Goal: Transaction & Acquisition: Purchase product/service

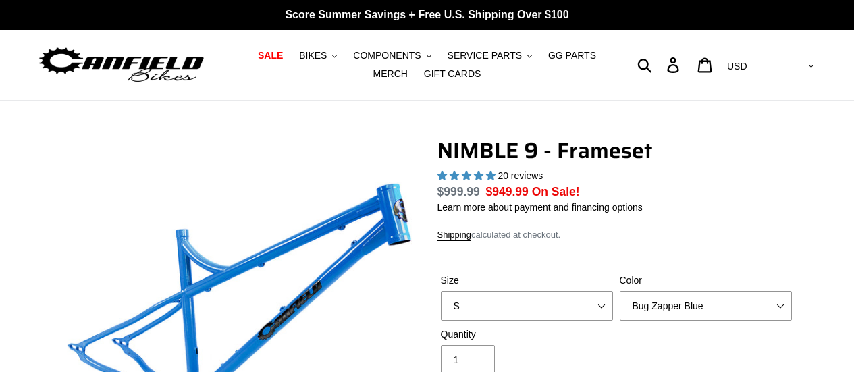
select select "highest-rating"
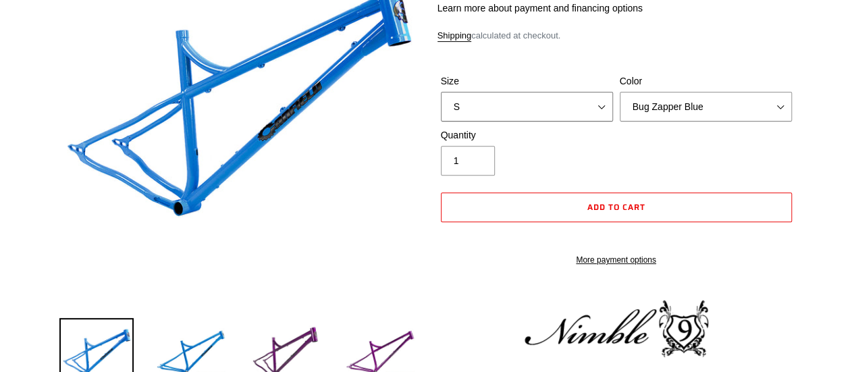
click at [605, 105] on select "S M L XL" at bounding box center [527, 107] width 172 height 30
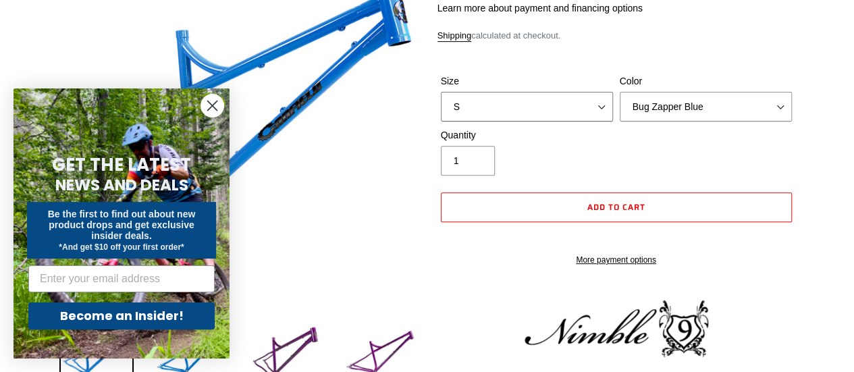
select select "M"
click at [441, 92] on select "S M L XL" at bounding box center [527, 107] width 172 height 30
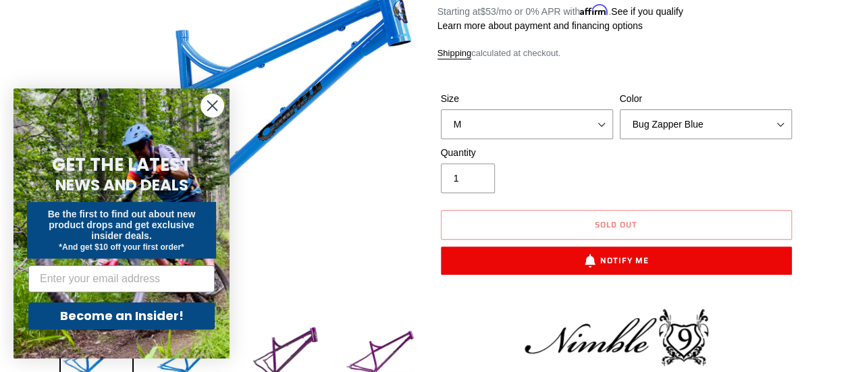
click at [198, 106] on form "GET THE LATEST NEWS AND DEALS Be the first to find out about new product drops …" at bounding box center [122, 223] width 216 height 270
click at [215, 107] on circle "Close dialog" at bounding box center [212, 106] width 22 height 22
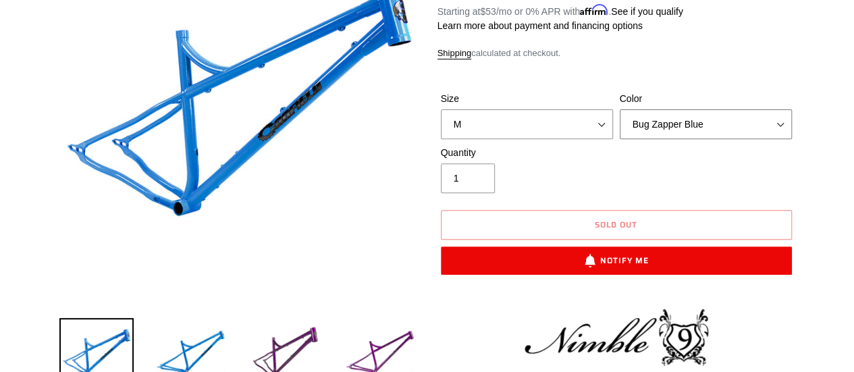
click at [782, 125] on select "Bug Zapper Blue Purple Haze -Sold Out Galaxy Black" at bounding box center [706, 124] width 172 height 30
click at [620, 109] on select "Bug Zapper Blue Purple Haze -Sold Out Galaxy Black" at bounding box center [706, 124] width 172 height 30
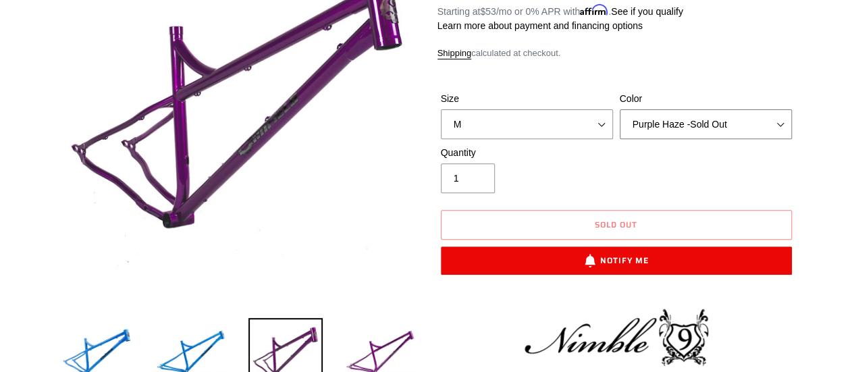
click at [768, 128] on select "Bug Zapper Blue Purple Haze -Sold Out Galaxy Black" at bounding box center [706, 124] width 172 height 30
click at [620, 109] on select "Bug Zapper Blue Purple Haze -Sold Out Galaxy Black" at bounding box center [706, 124] width 172 height 30
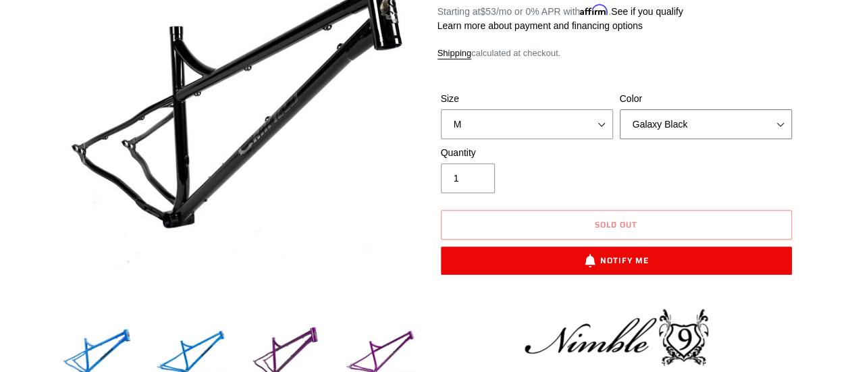
click at [722, 128] on select "Bug Zapper Blue Purple Haze -Sold Out Galaxy Black" at bounding box center [706, 124] width 172 height 30
click at [620, 109] on select "Bug Zapper Blue Purple Haze -Sold Out Galaxy Black" at bounding box center [706, 124] width 172 height 30
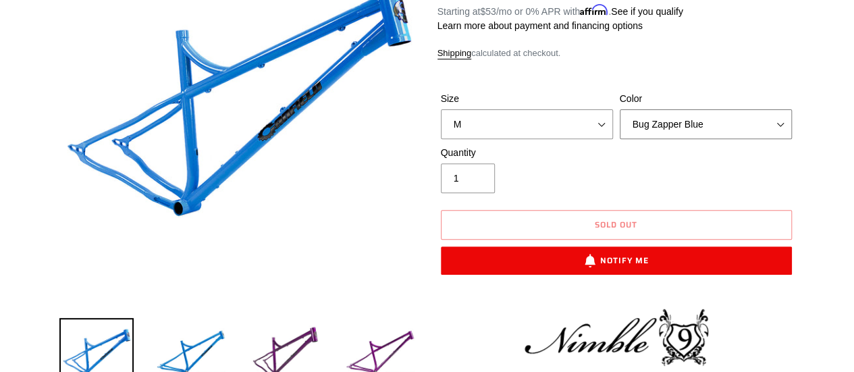
click at [705, 121] on select "Bug Zapper Blue Purple Haze -Sold Out Galaxy Black" at bounding box center [706, 124] width 172 height 30
click at [620, 109] on select "Bug Zapper Blue Purple Haze -Sold Out Galaxy Black" at bounding box center [706, 124] width 172 height 30
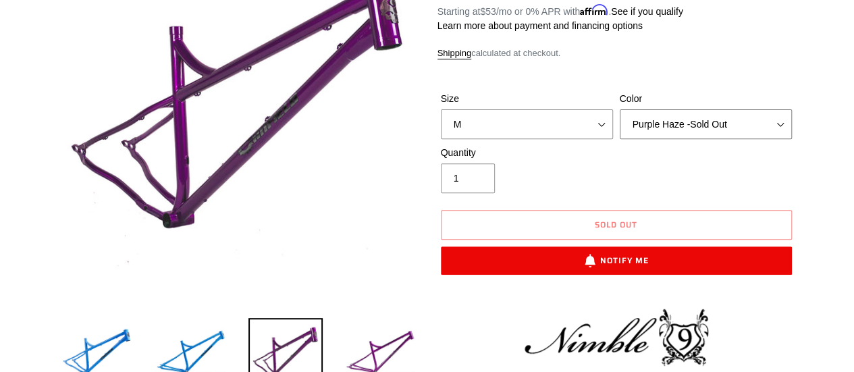
click at [710, 126] on select "Bug Zapper Blue Purple Haze -Sold Out Galaxy Black" at bounding box center [706, 124] width 172 height 30
select select "Galaxy Black"
click at [620, 109] on select "Bug Zapper Blue Purple Haze -Sold Out Galaxy Black" at bounding box center [706, 124] width 172 height 30
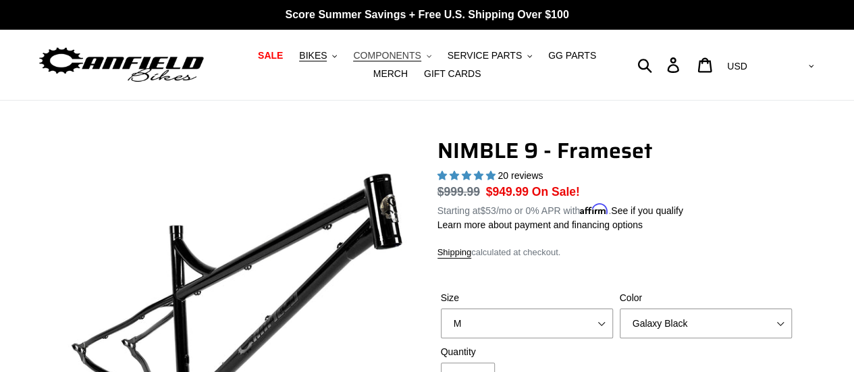
click at [400, 56] on button "COMPONENTS .cls-1{fill:#231f20}" at bounding box center [391, 56] width 91 height 18
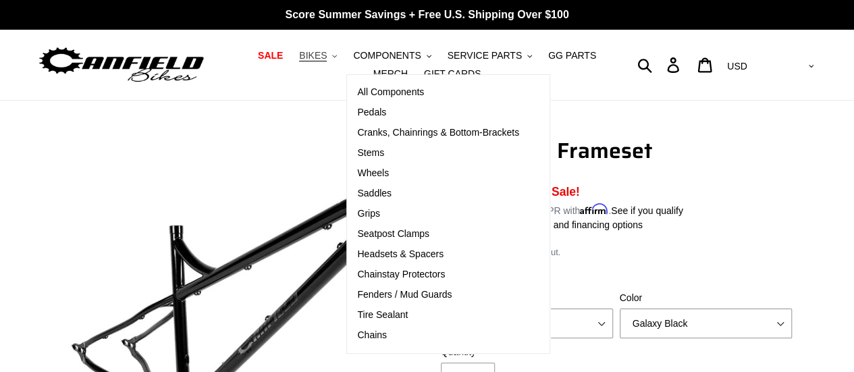
click at [310, 54] on span "BIKES" at bounding box center [313, 55] width 28 height 11
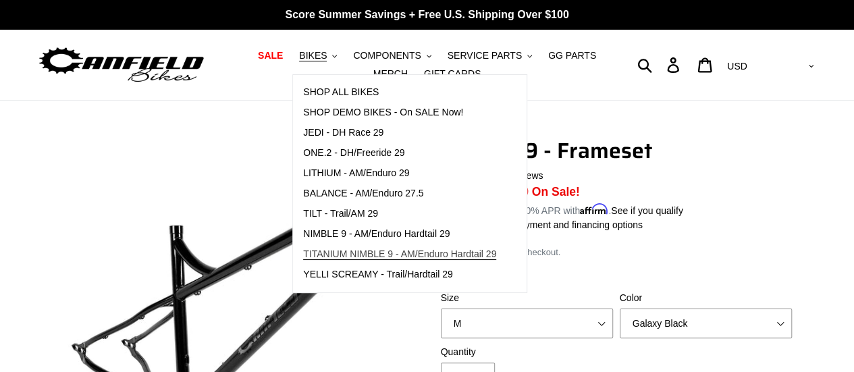
click at [318, 249] on span "TITANIUM NIMBLE 9 - AM/Enduro Hardtail 29" at bounding box center [399, 253] width 193 height 11
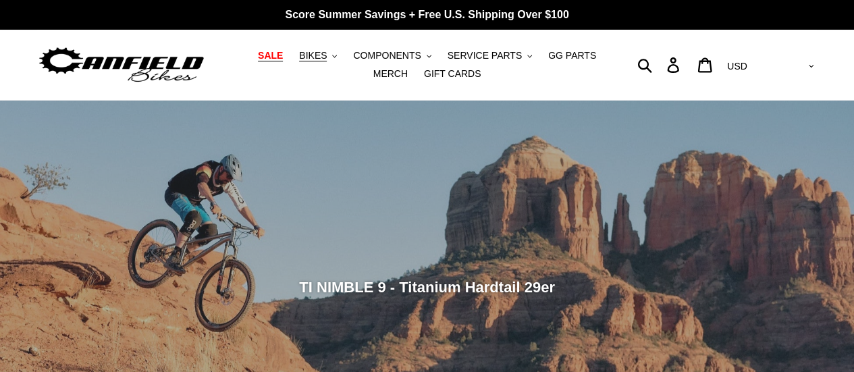
click at [265, 57] on span "SALE" at bounding box center [270, 55] width 25 height 11
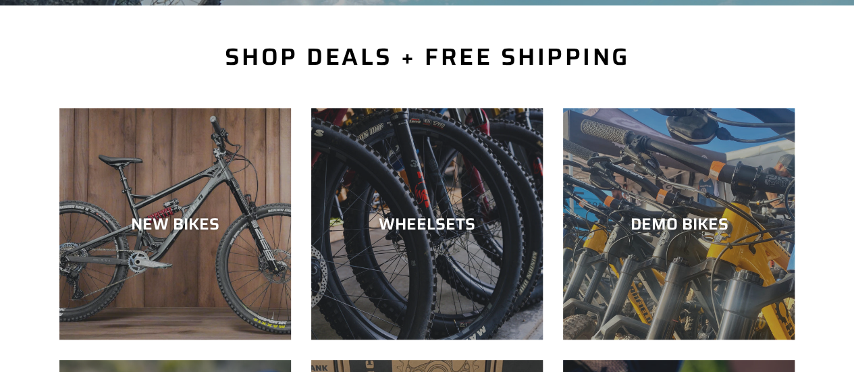
scroll to position [296, 0]
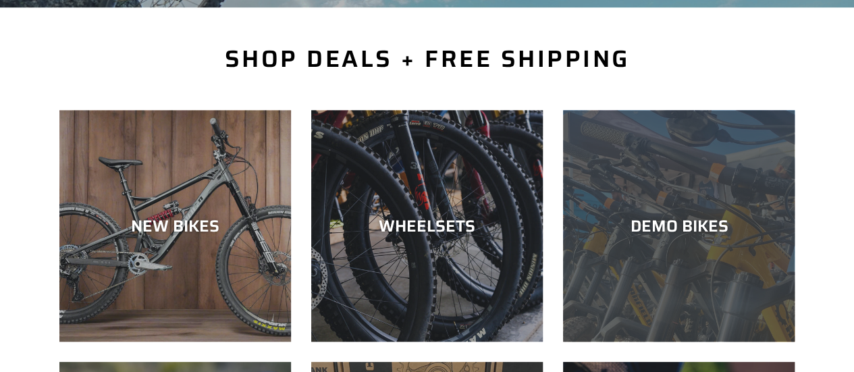
click at [641, 219] on div "DEMO BIKES" at bounding box center [679, 226] width 232 height 20
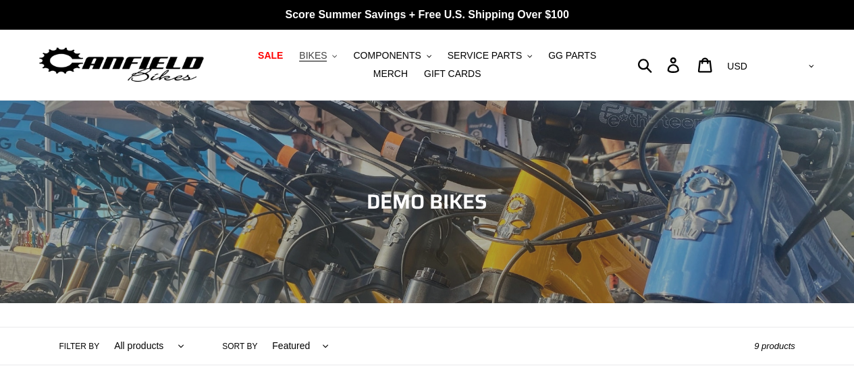
click at [309, 56] on span "BIKES" at bounding box center [313, 55] width 28 height 11
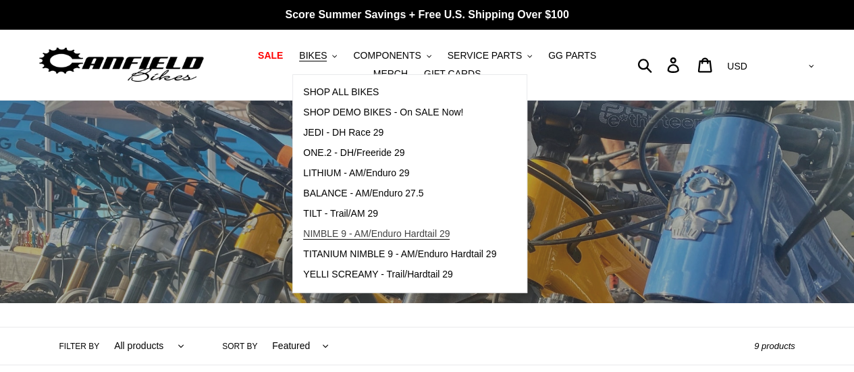
click at [313, 230] on span "NIMBLE 9 - AM/Enduro Hardtail 29" at bounding box center [376, 233] width 147 height 11
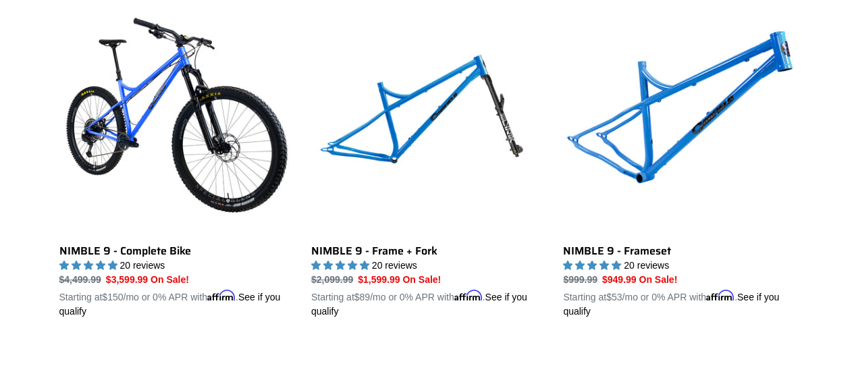
scroll to position [401, 0]
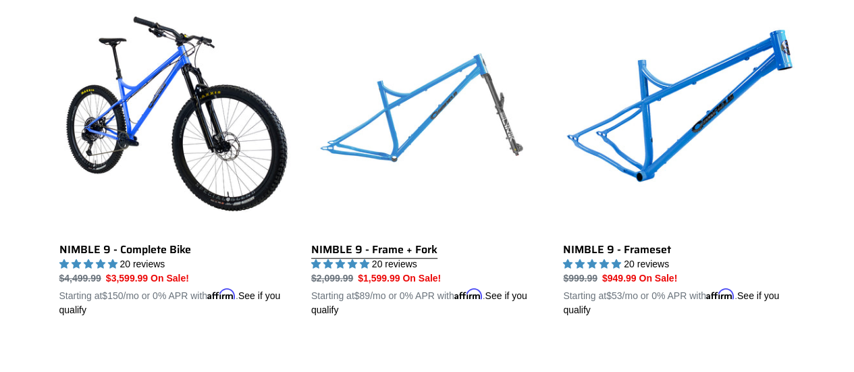
click at [386, 148] on link "NIMBLE 9 - Frame + Fork" at bounding box center [427, 159] width 232 height 316
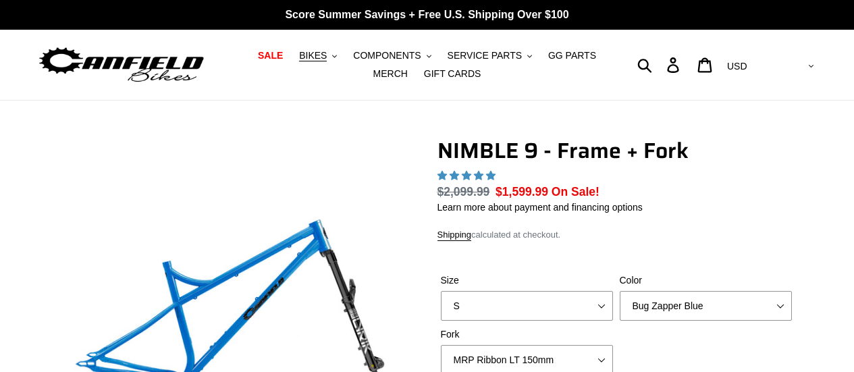
scroll to position [225, 0]
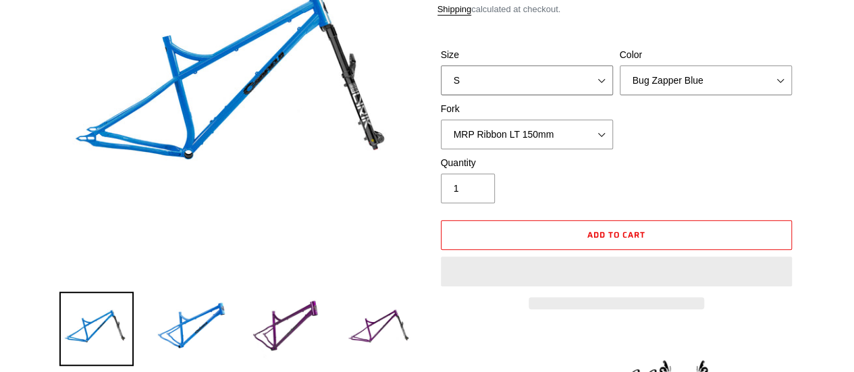
click at [600, 76] on select "S M L XL" at bounding box center [527, 80] width 172 height 30
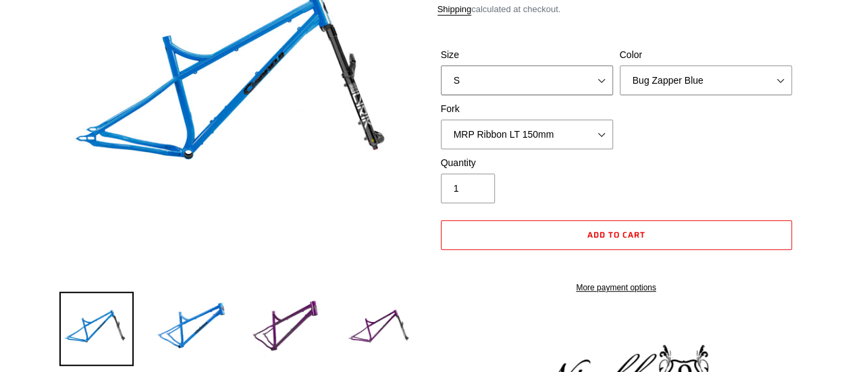
select select "highest-rating"
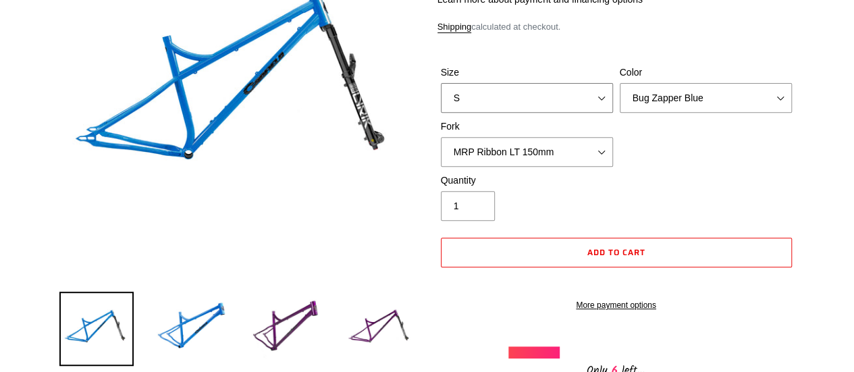
select select "M"
click at [441, 83] on select "S M L XL" at bounding box center [527, 98] width 172 height 30
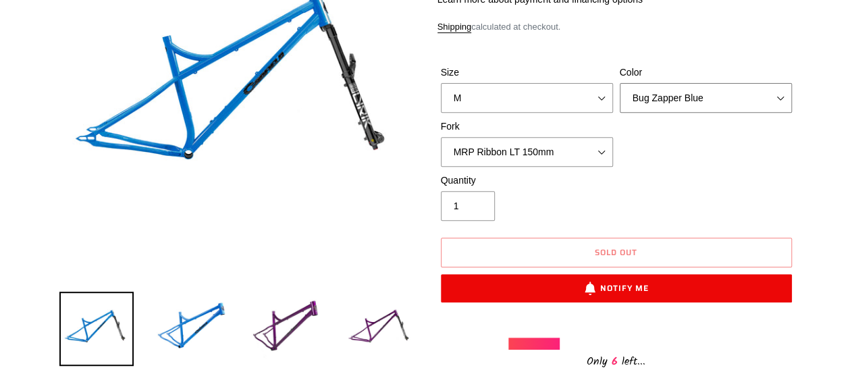
click at [779, 91] on select "Bug Zapper Blue Purple Haze - Sold Out Galaxy Black" at bounding box center [706, 98] width 172 height 30
click at [620, 83] on select "Bug Zapper Blue Purple Haze - Sold Out Galaxy Black" at bounding box center [706, 98] width 172 height 30
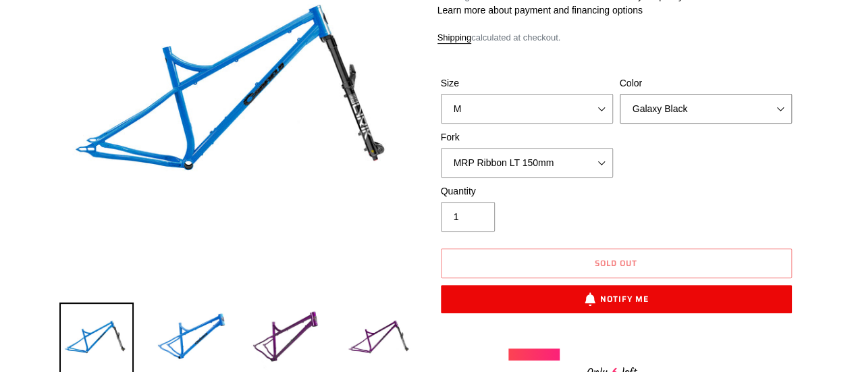
click at [714, 101] on select "Bug Zapper Blue Purple Haze - Sold Out Galaxy Black" at bounding box center [706, 109] width 172 height 30
select select "Purple Haze - Sold Out"
click at [620, 94] on select "Bug Zapper Blue Purple Haze - Sold Out Galaxy Black" at bounding box center [706, 109] width 172 height 30
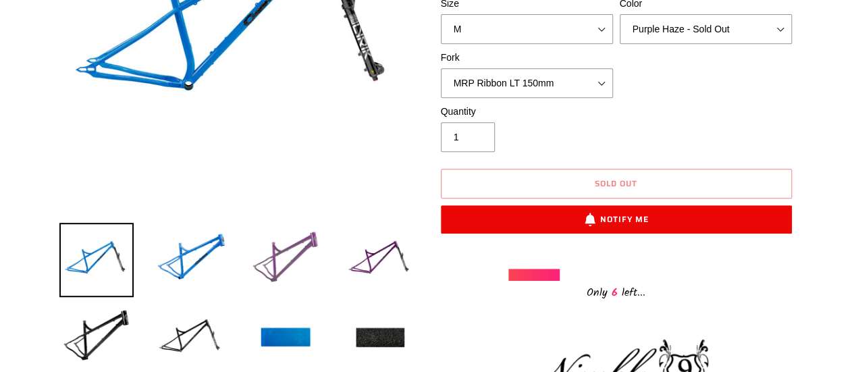
click at [285, 265] on img at bounding box center [285, 260] width 74 height 74
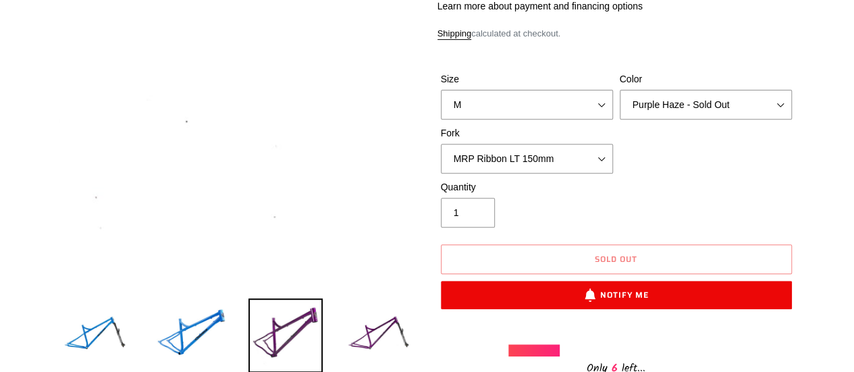
scroll to position [221, 0]
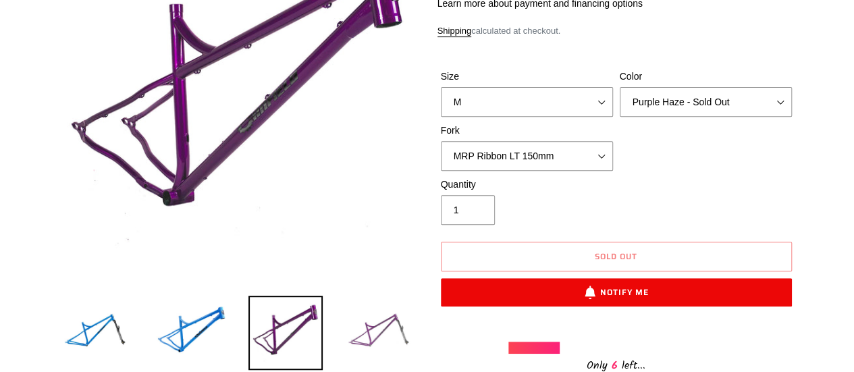
click at [388, 325] on img at bounding box center [380, 333] width 74 height 74
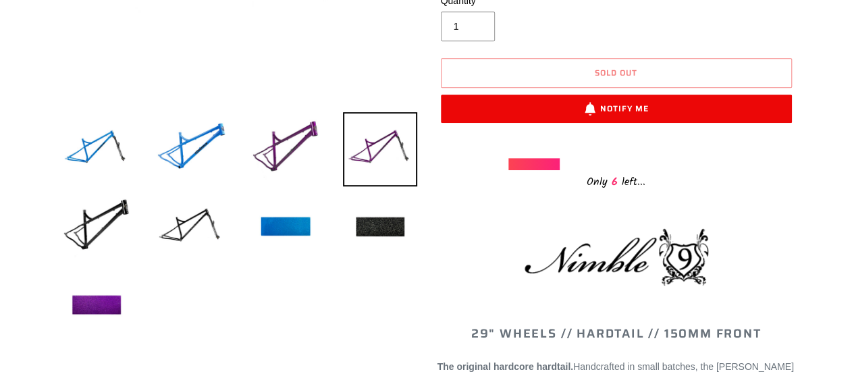
scroll to position [408, 0]
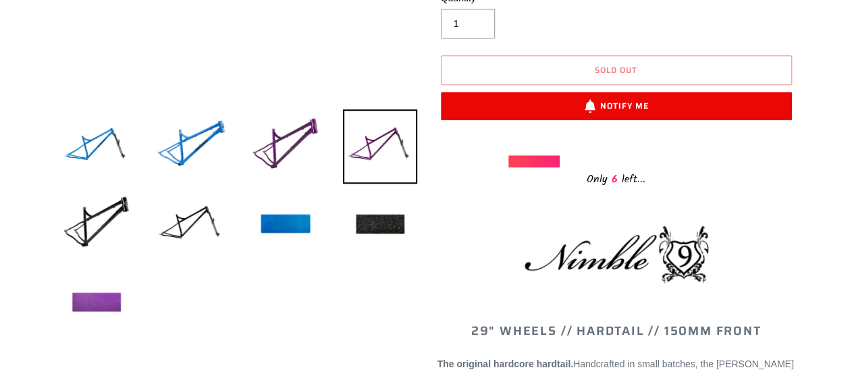
click at [94, 298] on img at bounding box center [96, 303] width 74 height 74
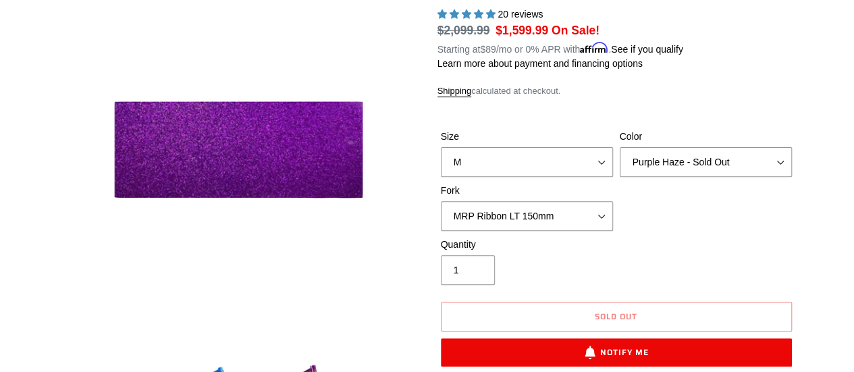
scroll to position [150, 0]
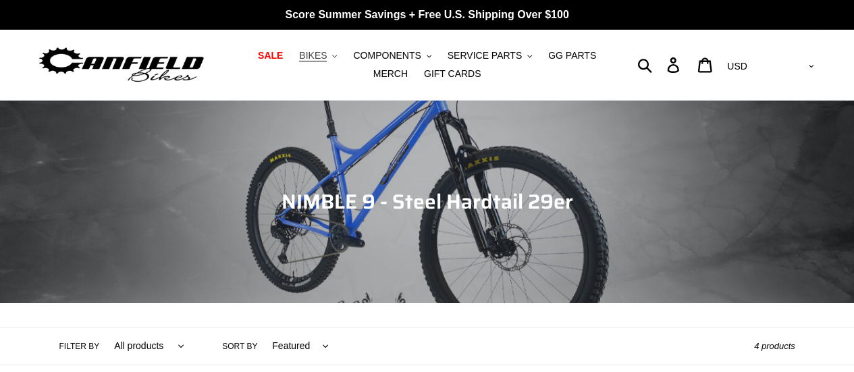
click at [299, 54] on span "BIKES" at bounding box center [313, 55] width 28 height 11
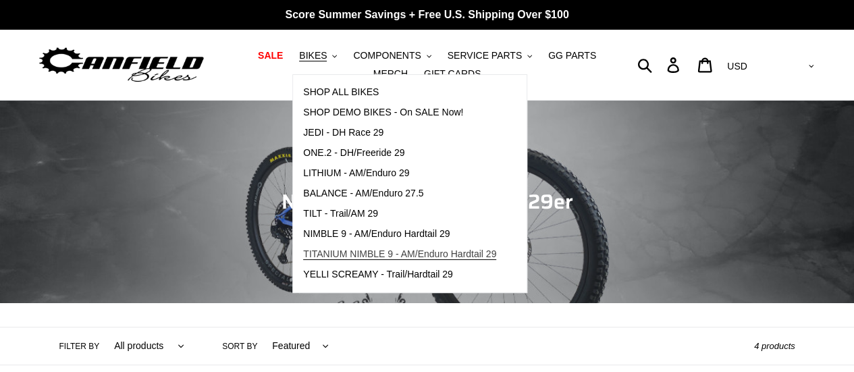
click at [336, 248] on span "TITANIUM NIMBLE 9 - AM/Enduro Hardtail 29" at bounding box center [399, 253] width 193 height 11
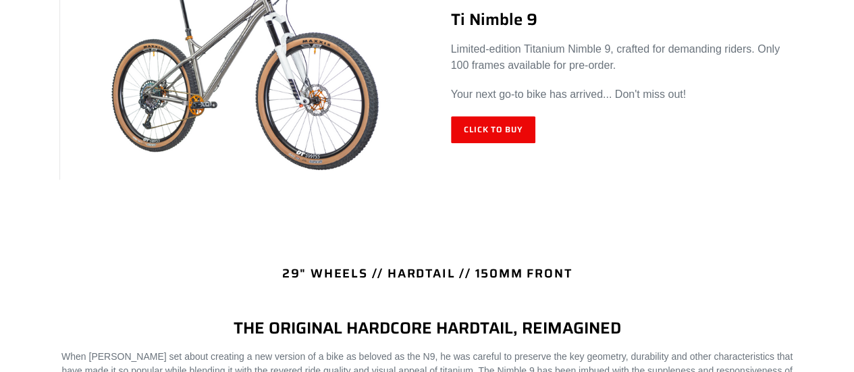
scroll to position [587, 0]
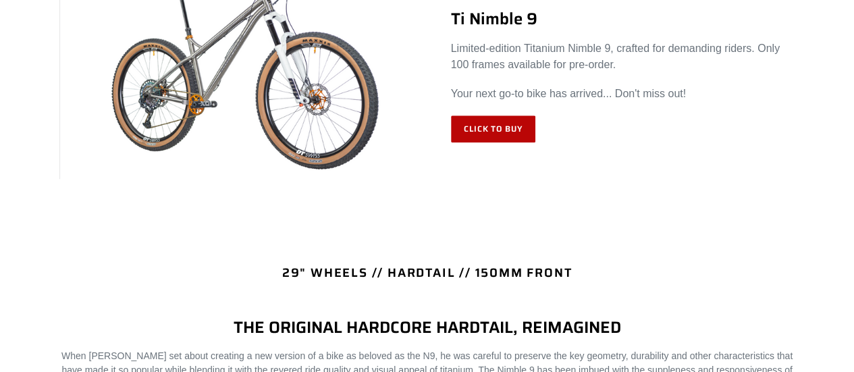
click at [489, 136] on link "Click to Buy" at bounding box center [493, 128] width 85 height 27
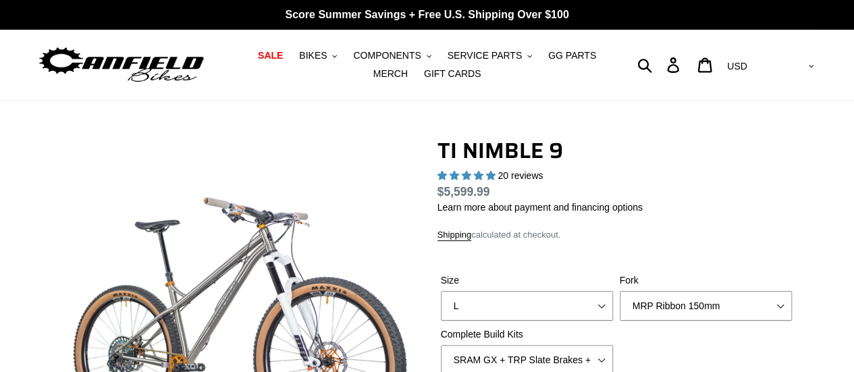
select select "highest-rating"
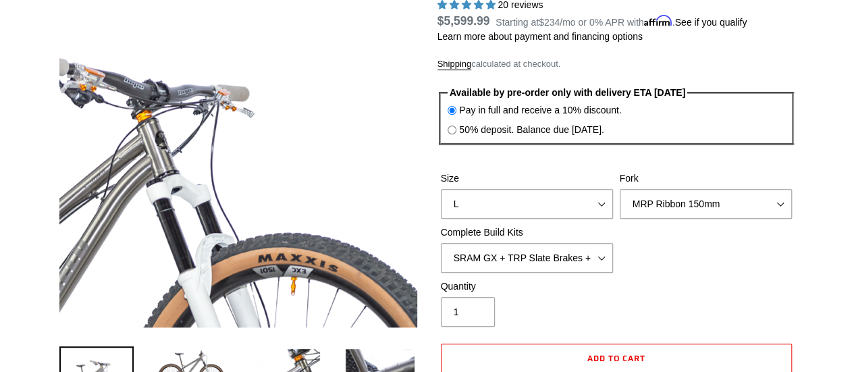
scroll to position [225, 0]
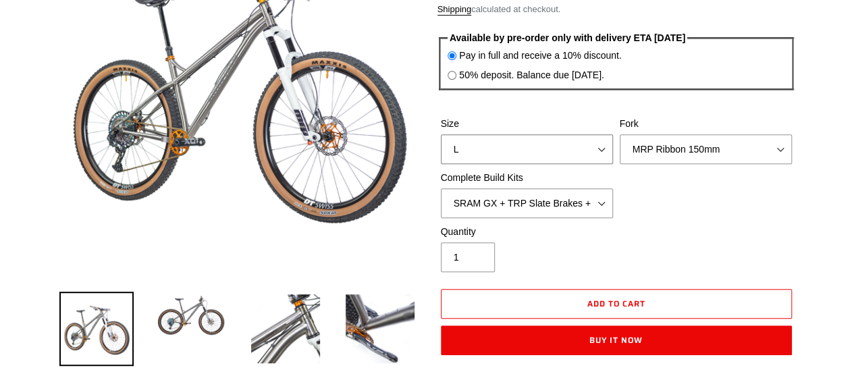
click at [601, 151] on select "S M L XL / XXL (Specify at checkout)" at bounding box center [527, 149] width 172 height 30
select select "M"
click at [441, 134] on select "S M L XL / XXL (Specify at checkout)" at bounding box center [527, 149] width 172 height 30
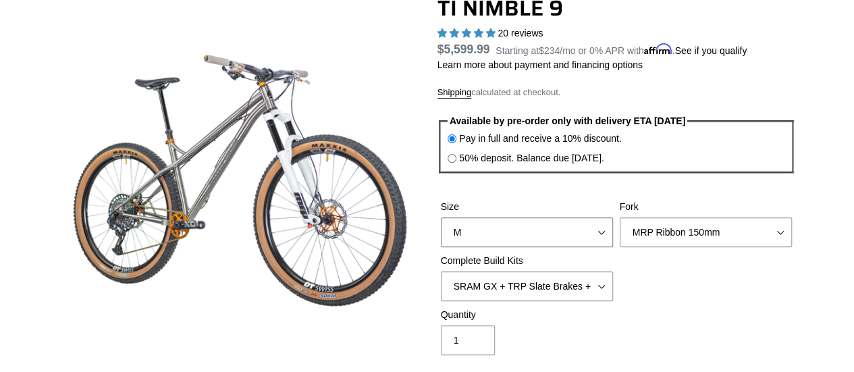
scroll to position [110, 0]
